Goal: Navigation & Orientation: Find specific page/section

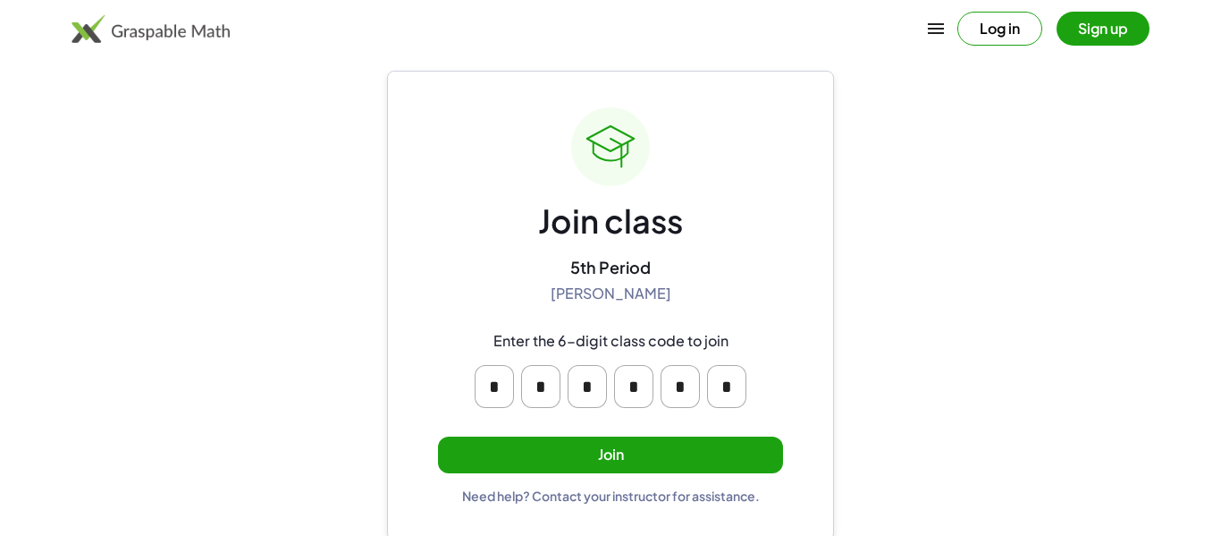
scroll to position [34, 0]
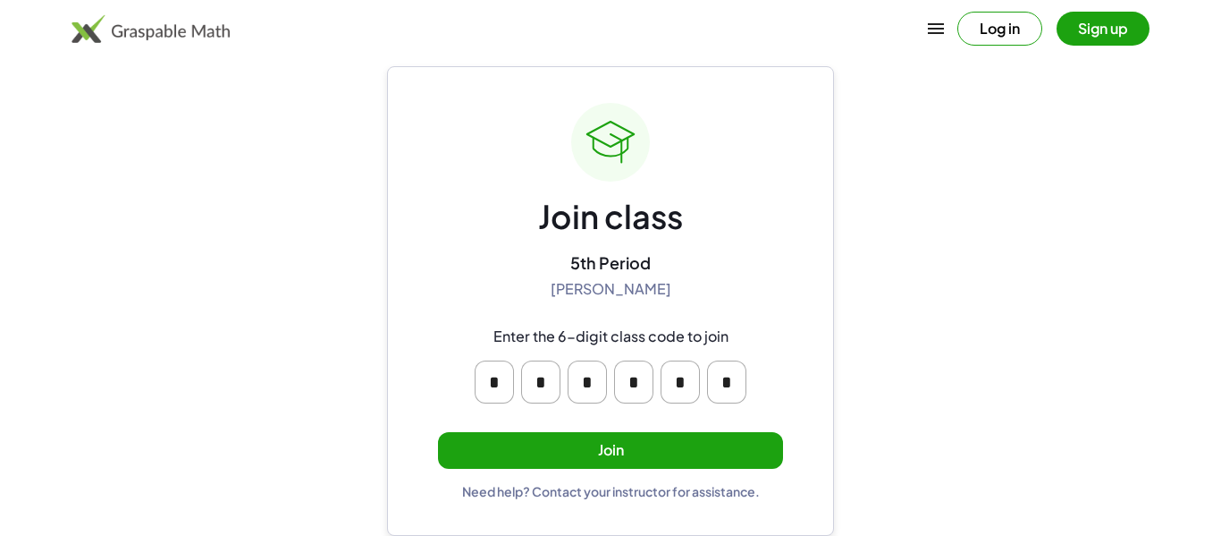
click at [680, 446] on button "Join" at bounding box center [610, 450] width 345 height 37
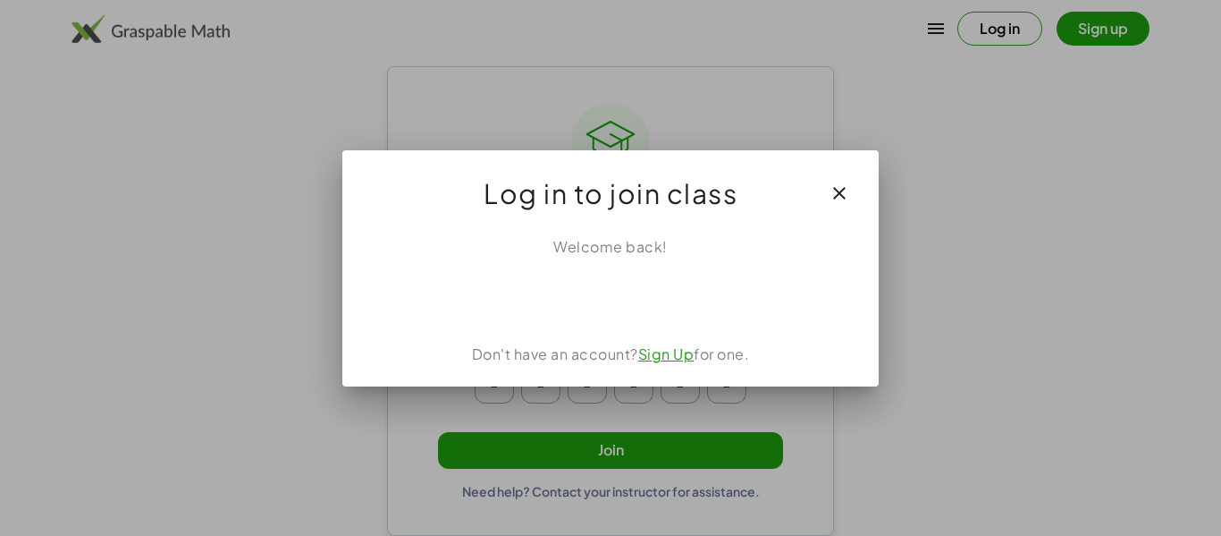
scroll to position [0, 0]
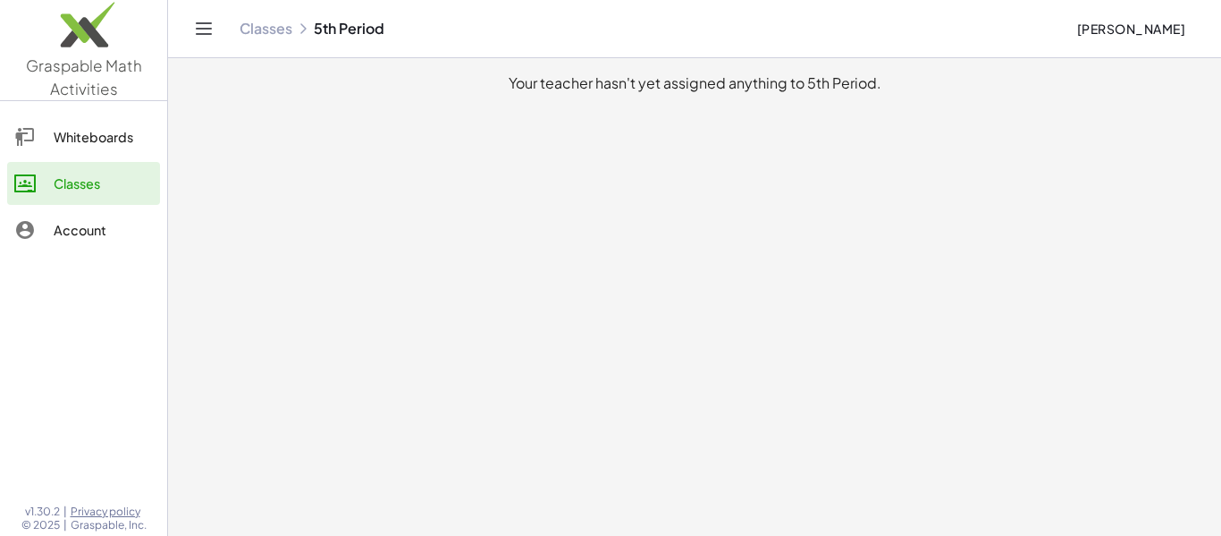
click at [75, 131] on div "Whiteboards" at bounding box center [103, 136] width 99 height 21
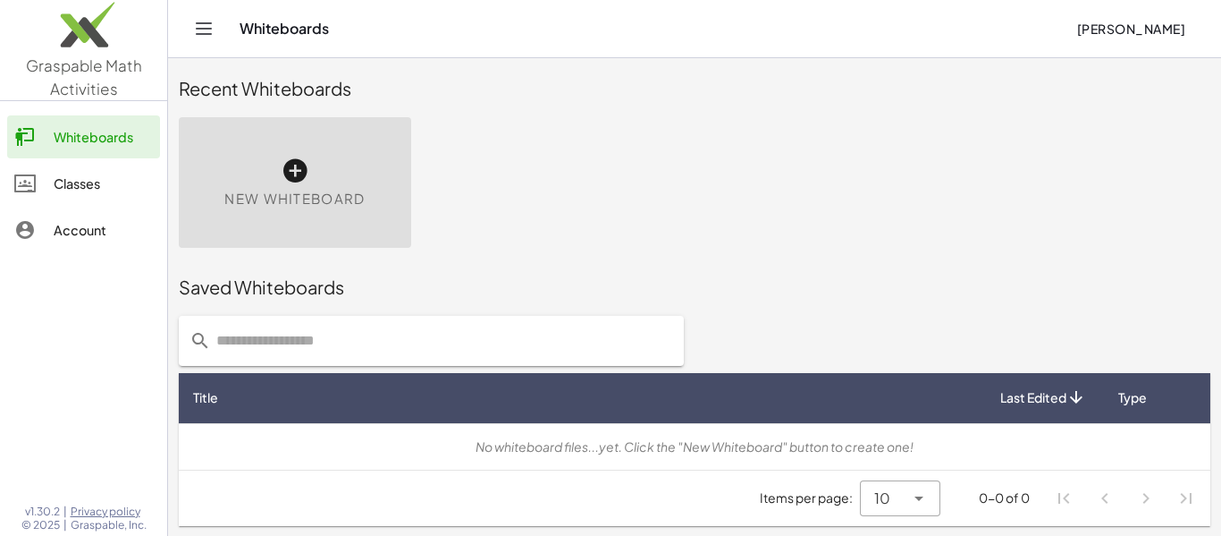
scroll to position [10, 0]
click at [253, 229] on div "New Whiteboard" at bounding box center [295, 181] width 232 height 131
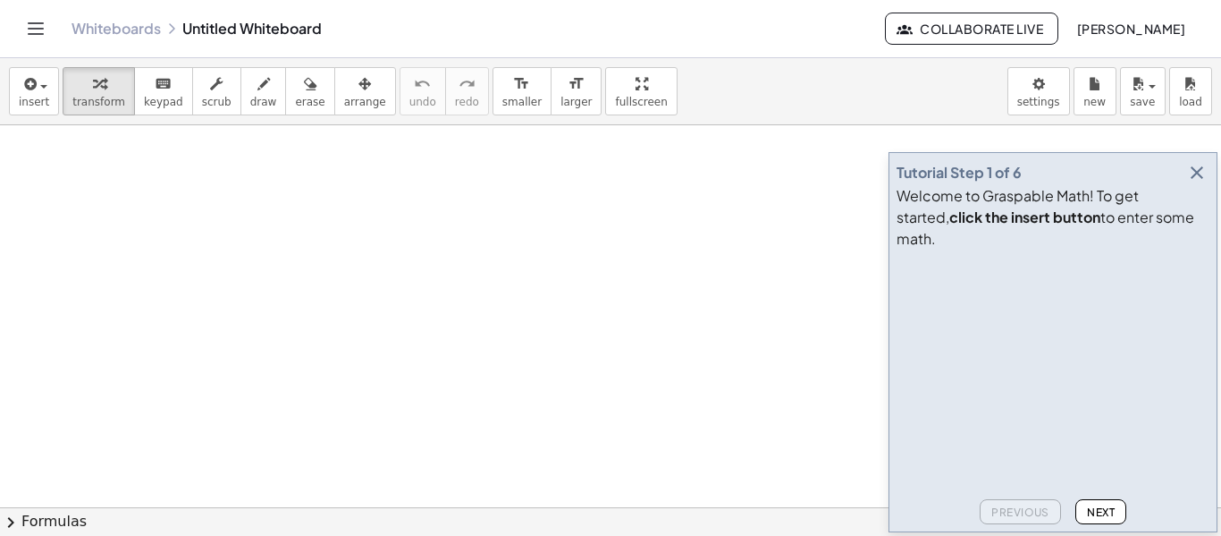
click at [125, 27] on link "Whiteboards" at bounding box center [116, 29] width 89 height 18
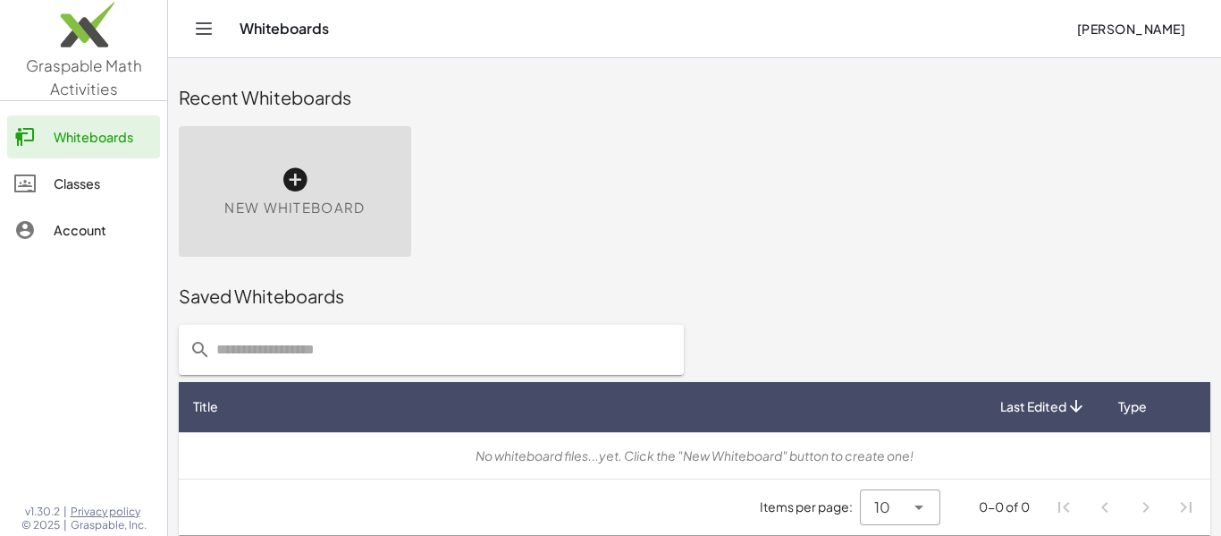
scroll to position [10, 0]
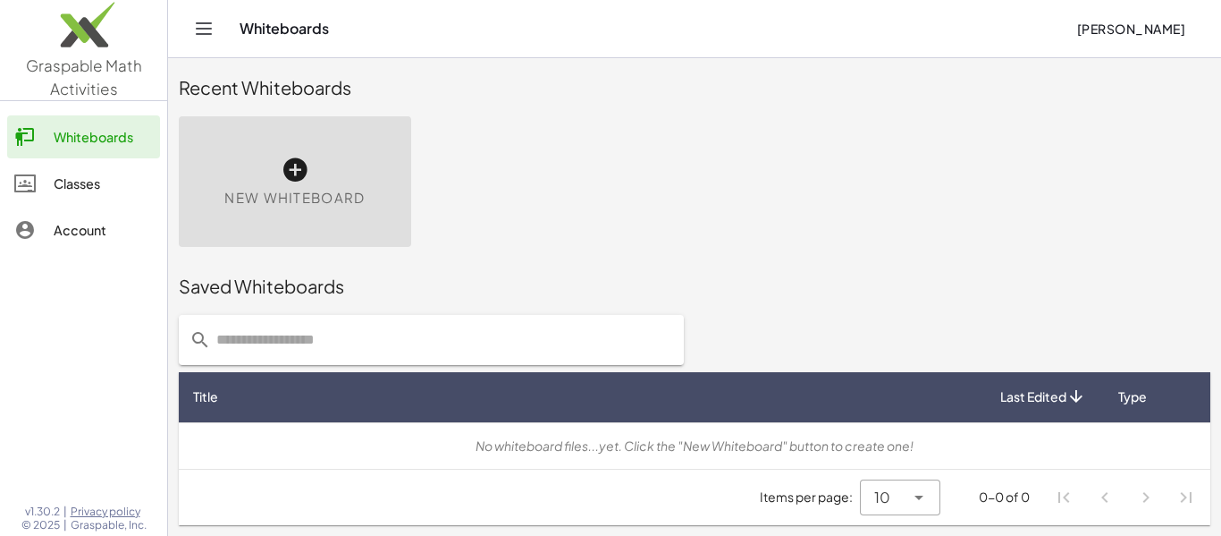
click at [105, 181] on div "Classes" at bounding box center [103, 183] width 99 height 21
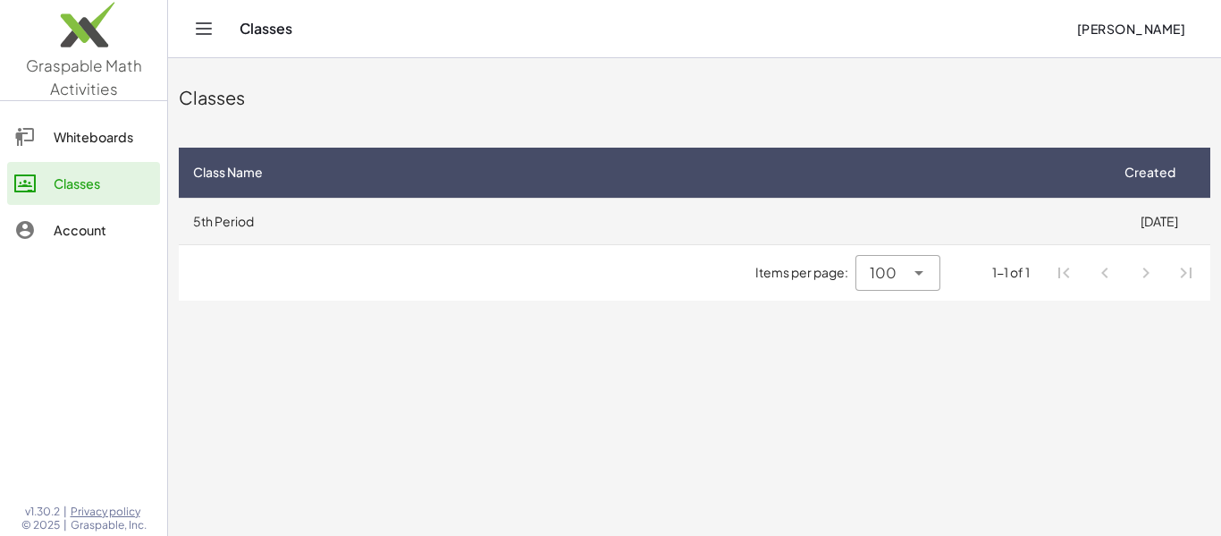
click at [317, 221] on td "5th Period" at bounding box center [643, 221] width 929 height 46
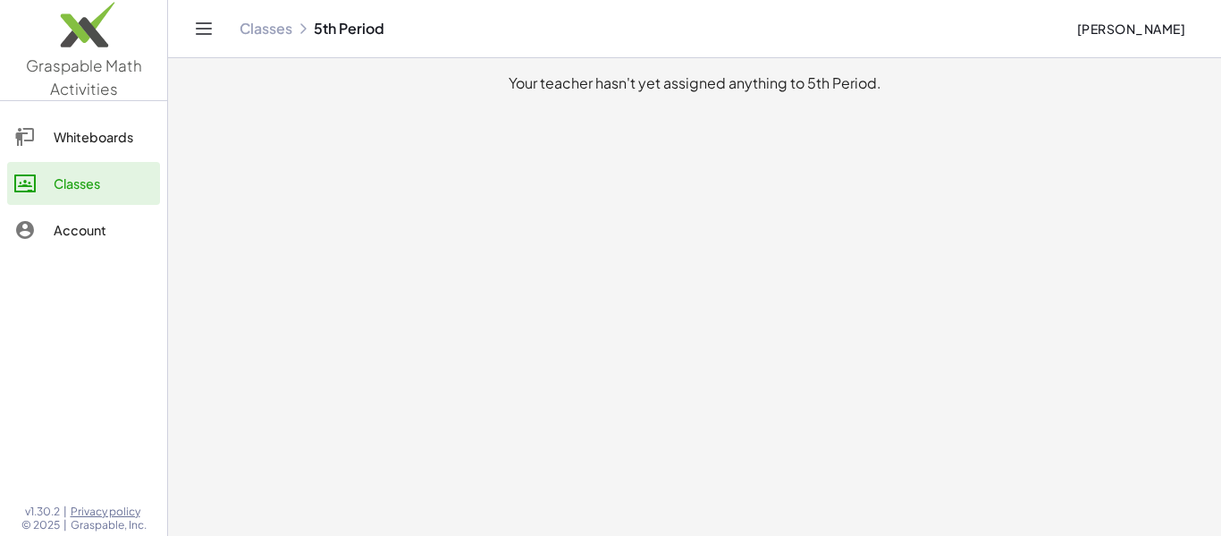
click at [114, 199] on link "Classes" at bounding box center [83, 183] width 153 height 43
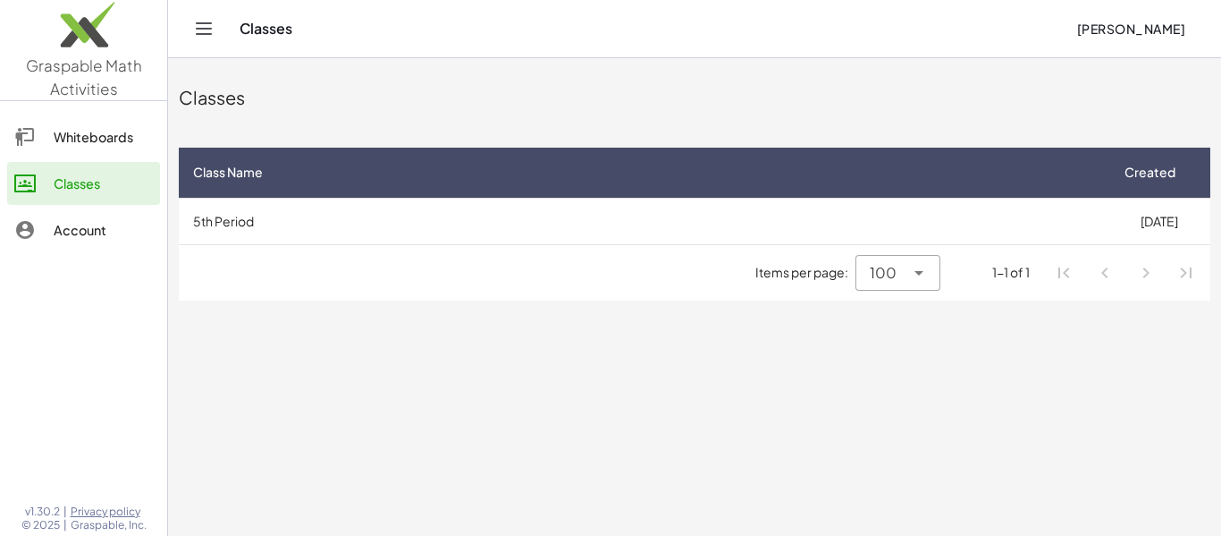
click at [106, 221] on div "Account" at bounding box center [103, 229] width 99 height 21
